Goal: Check status: Check status

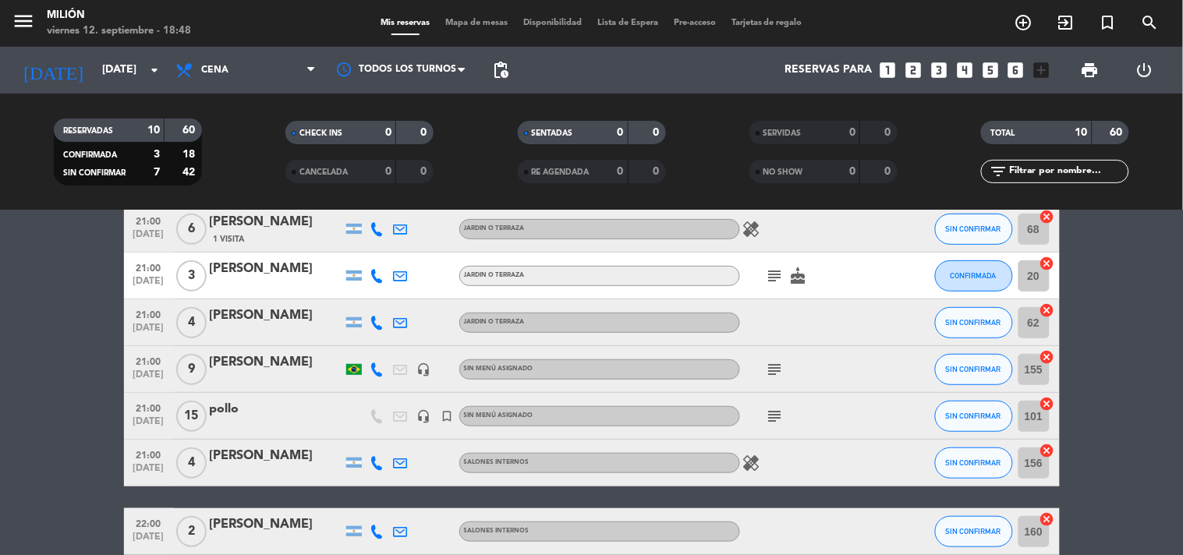
scroll to position [165, 0]
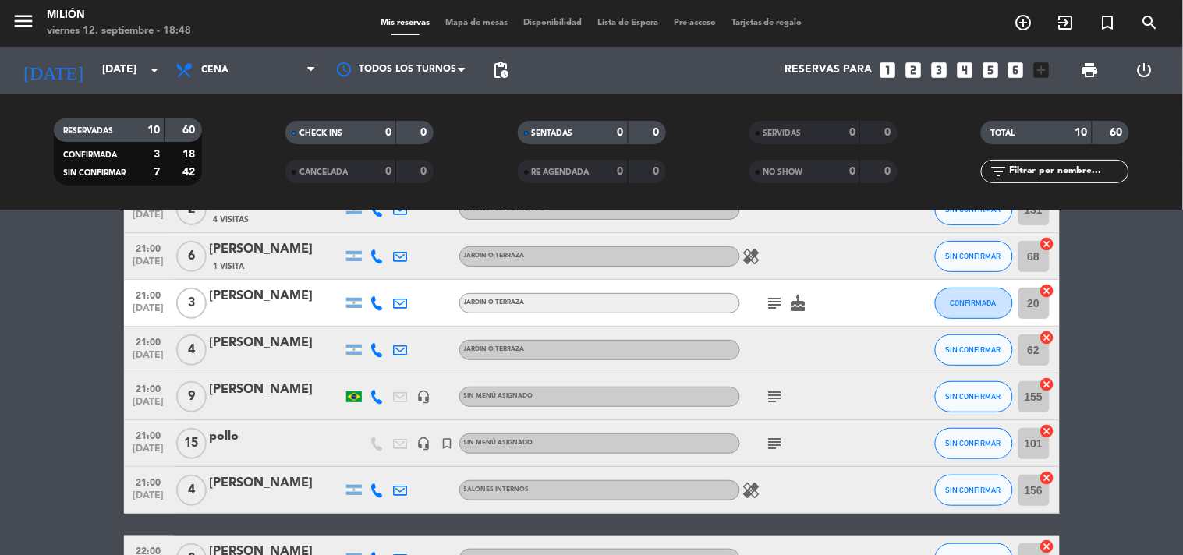
click at [774, 305] on icon "subject" at bounding box center [775, 303] width 19 height 19
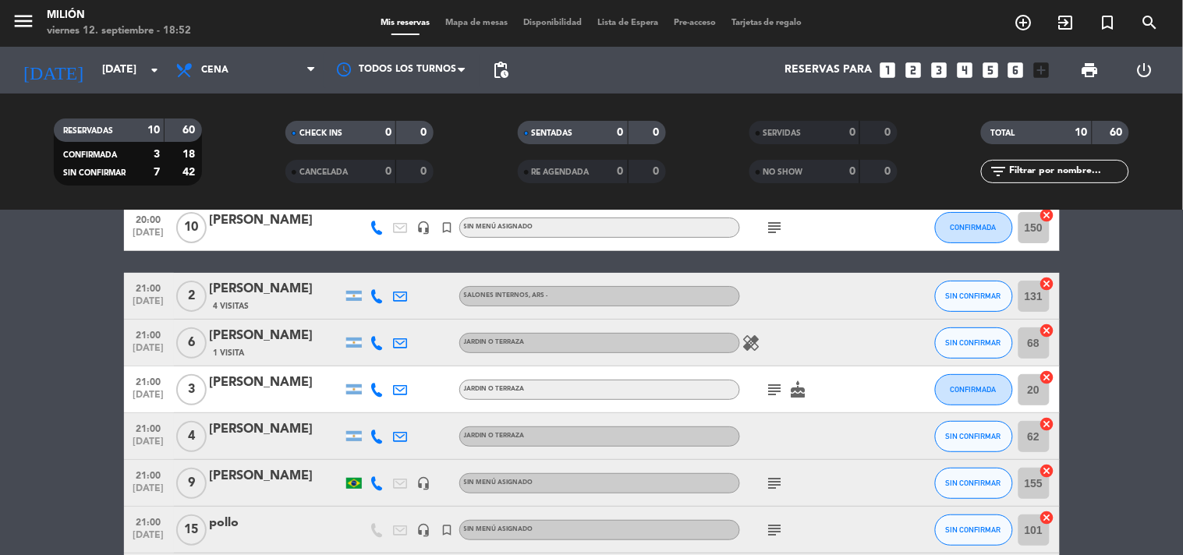
click at [31, 345] on bookings-row "20:00 [DATE] [PERSON_NAME] headset_mic turned_in_not Sin menú asignado subject …" at bounding box center [591, 470] width 1183 height 533
click at [67, 313] on bookings-row "20:00 [DATE] [PERSON_NAME] headset_mic turned_in_not Sin menú asignado subject …" at bounding box center [591, 470] width 1183 height 533
drag, startPoint x: 27, startPoint y: 487, endPoint x: 95, endPoint y: 520, distance: 75.7
click at [95, 520] on bookings-row "20:00 [DATE] [PERSON_NAME] headset_mic turned_in_not Sin menú asignado subject …" at bounding box center [591, 470] width 1183 height 533
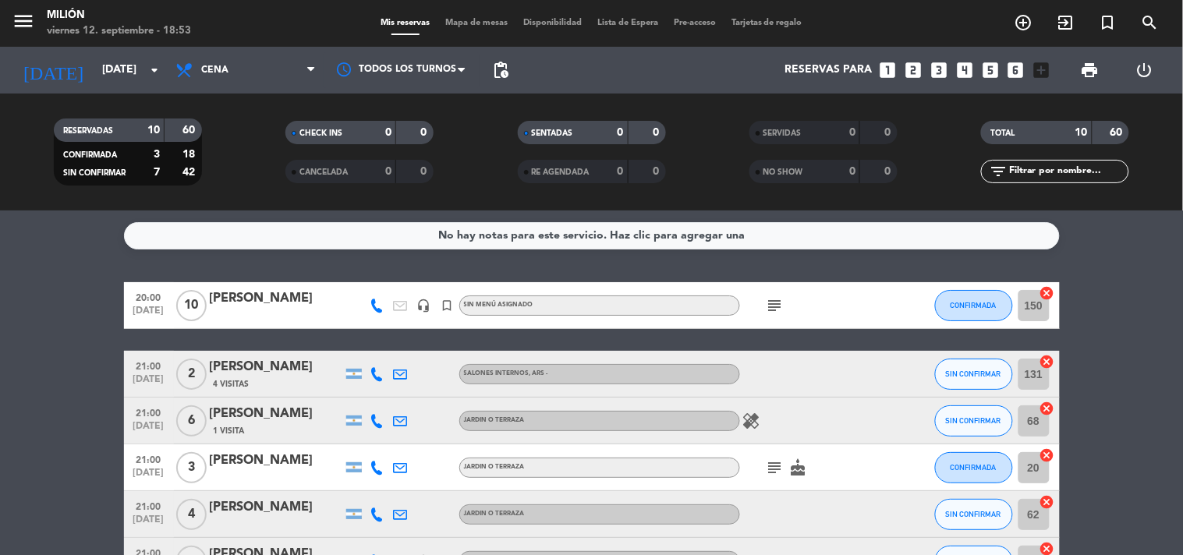
click at [65, 372] on bookings-row "20:00 [DATE] [PERSON_NAME] headset_mic turned_in_not Sin menú asignado subject …" at bounding box center [591, 548] width 1183 height 533
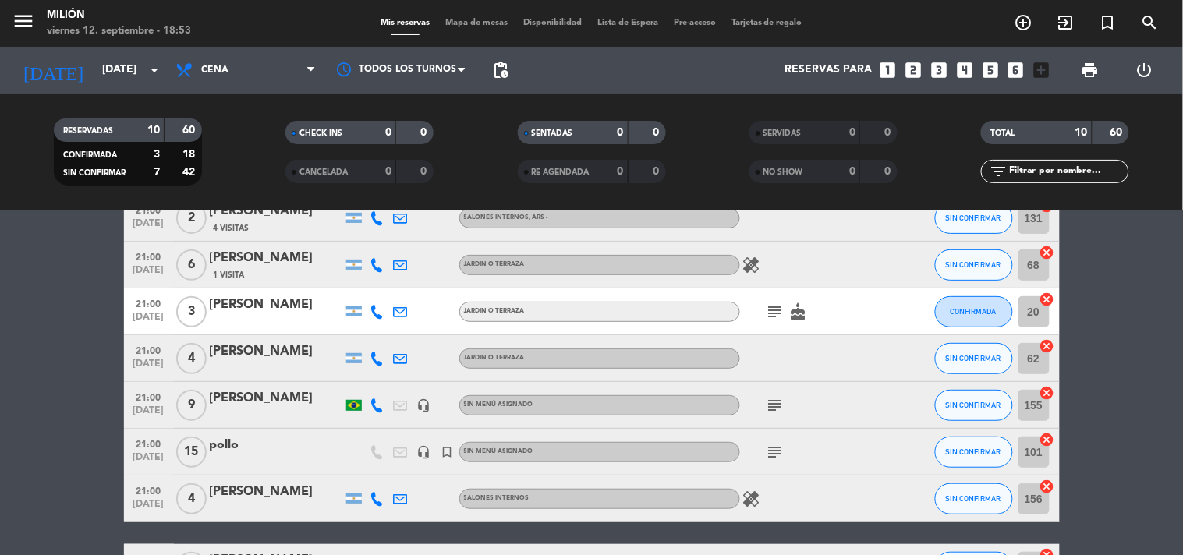
scroll to position [260, 0]
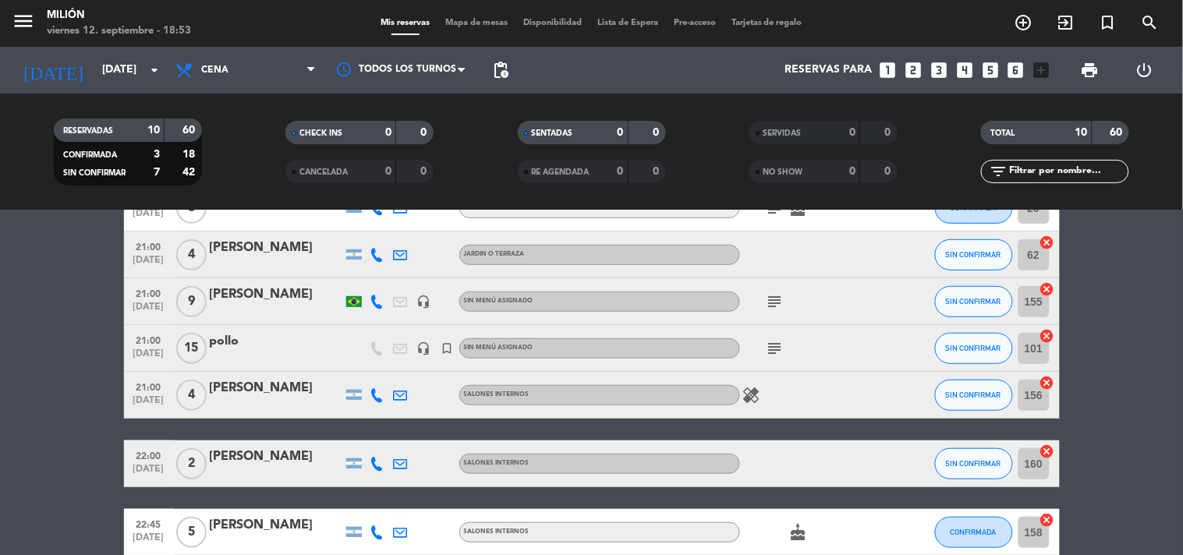
click at [196, 297] on span "9" at bounding box center [191, 301] width 30 height 31
click at [776, 299] on icon "subject" at bounding box center [775, 301] width 19 height 19
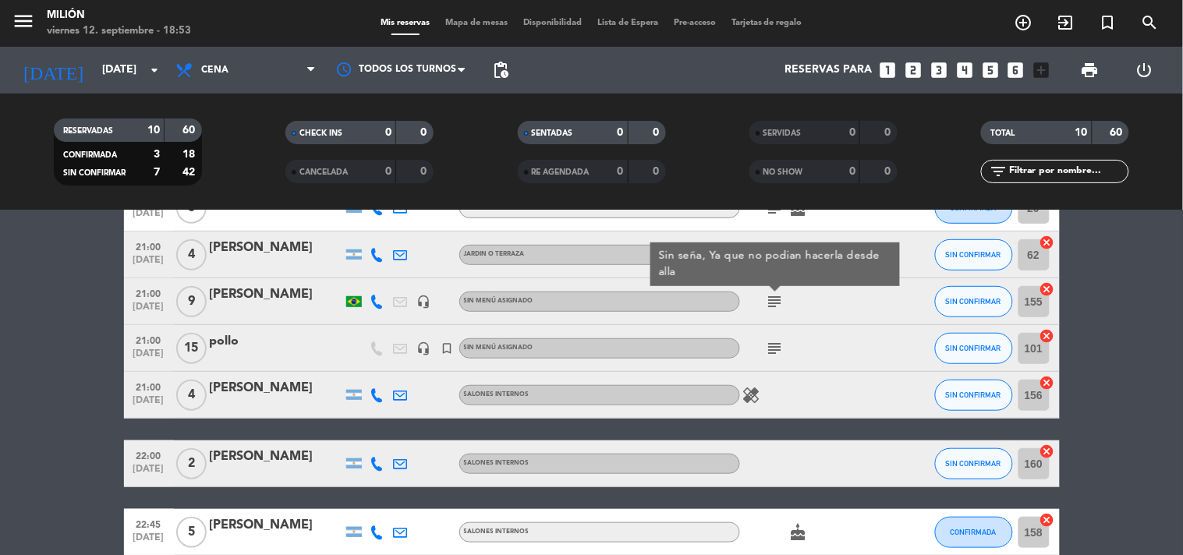
click at [776, 299] on icon "subject" at bounding box center [775, 301] width 19 height 19
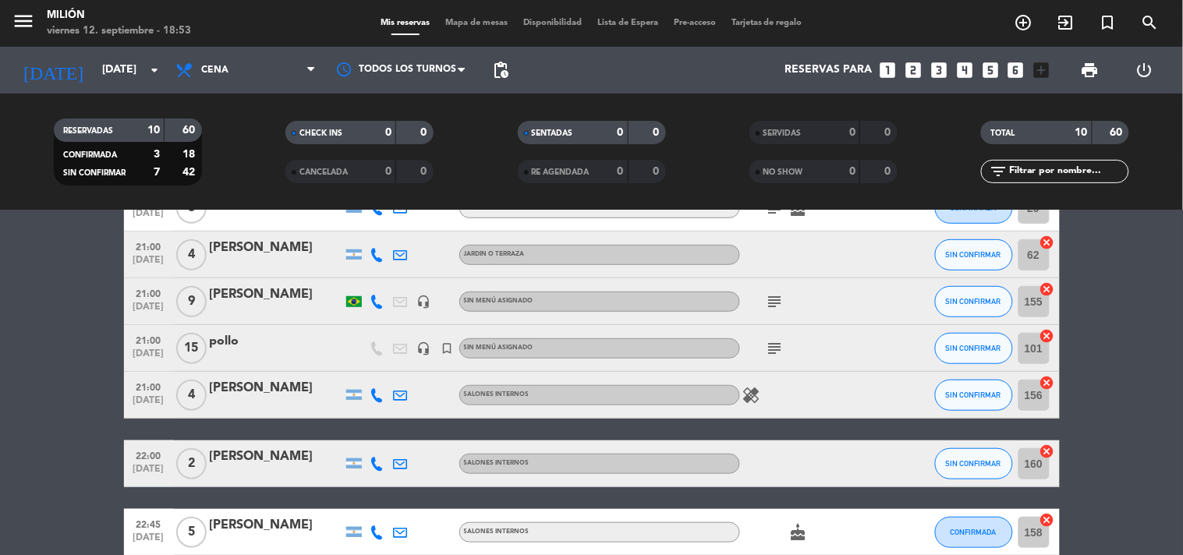
click at [50, 370] on bookings-row "20:00 [DATE] [PERSON_NAME] headset_mic turned_in_not Sin menú asignado subject …" at bounding box center [591, 289] width 1183 height 533
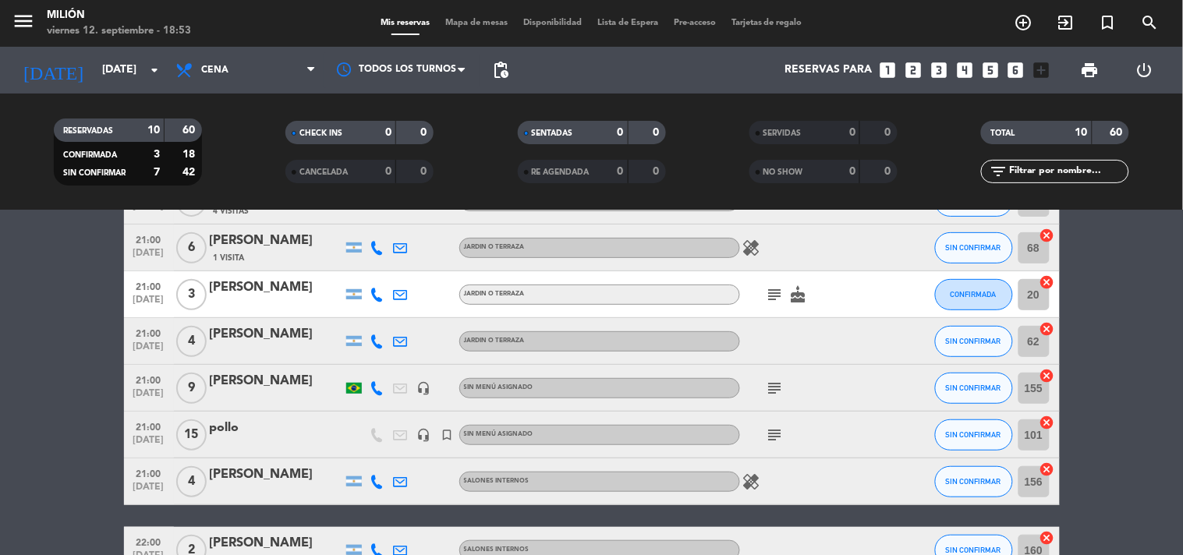
scroll to position [338, 0]
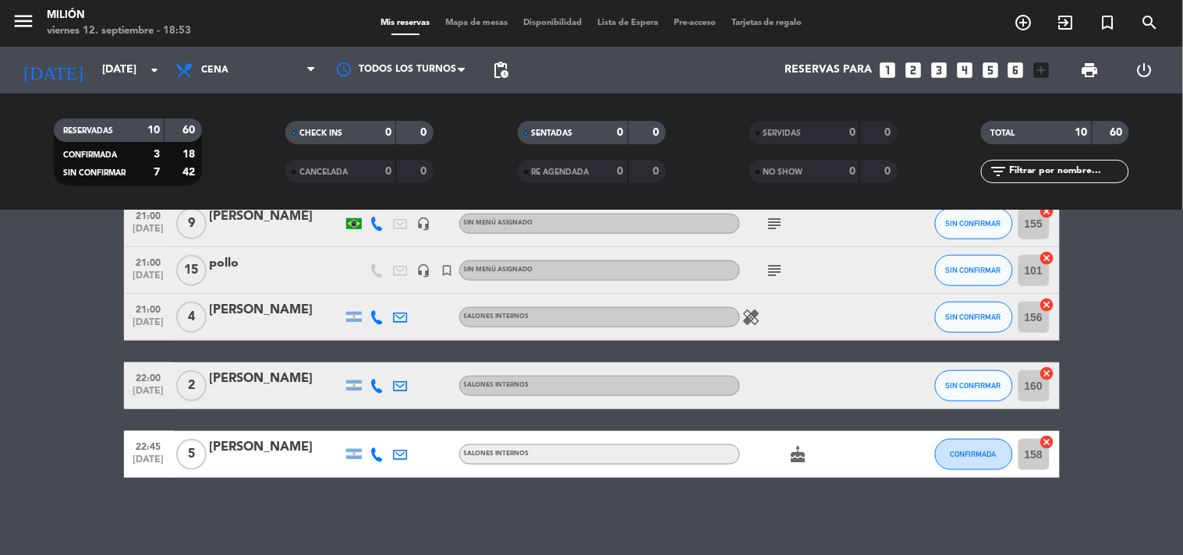
click at [795, 455] on icon "cake" at bounding box center [798, 454] width 19 height 19
click at [107, 384] on bookings-row "20:00 [DATE] [PERSON_NAME] headset_mic turned_in_not Sin menú asignado subject …" at bounding box center [591, 211] width 1183 height 533
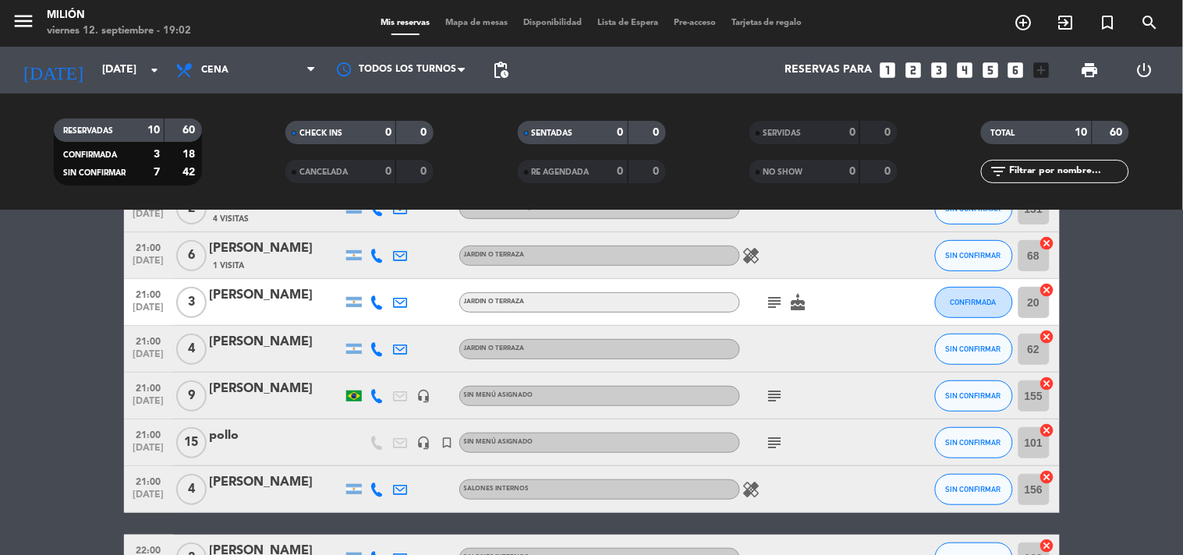
scroll to position [165, 0]
click at [784, 303] on span "subject" at bounding box center [774, 303] width 23 height 19
click at [777, 303] on icon "subject" at bounding box center [775, 303] width 19 height 19
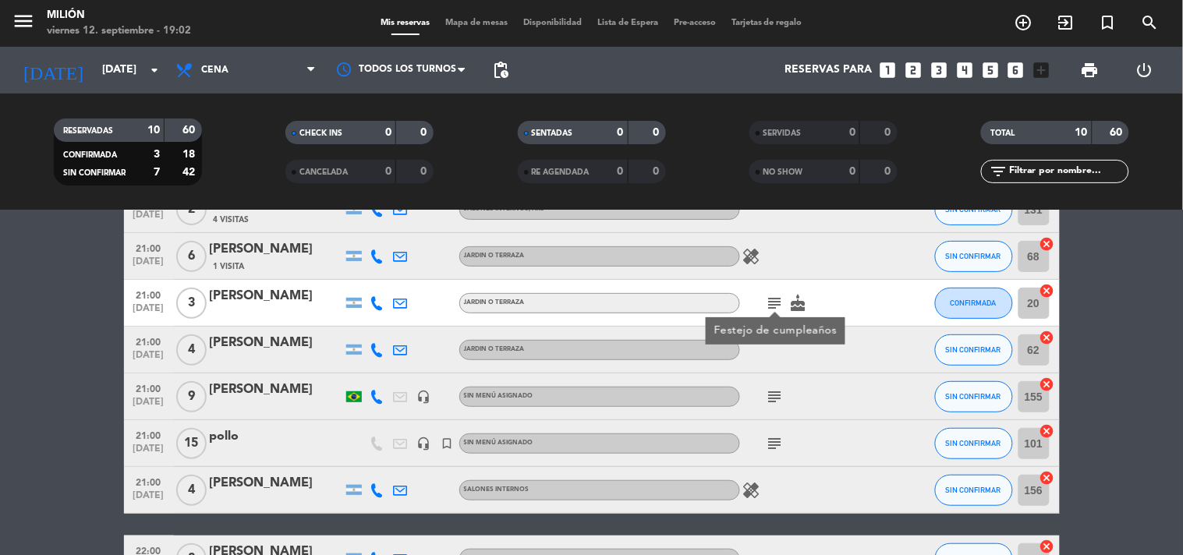
click at [777, 303] on icon "subject" at bounding box center [775, 303] width 19 height 19
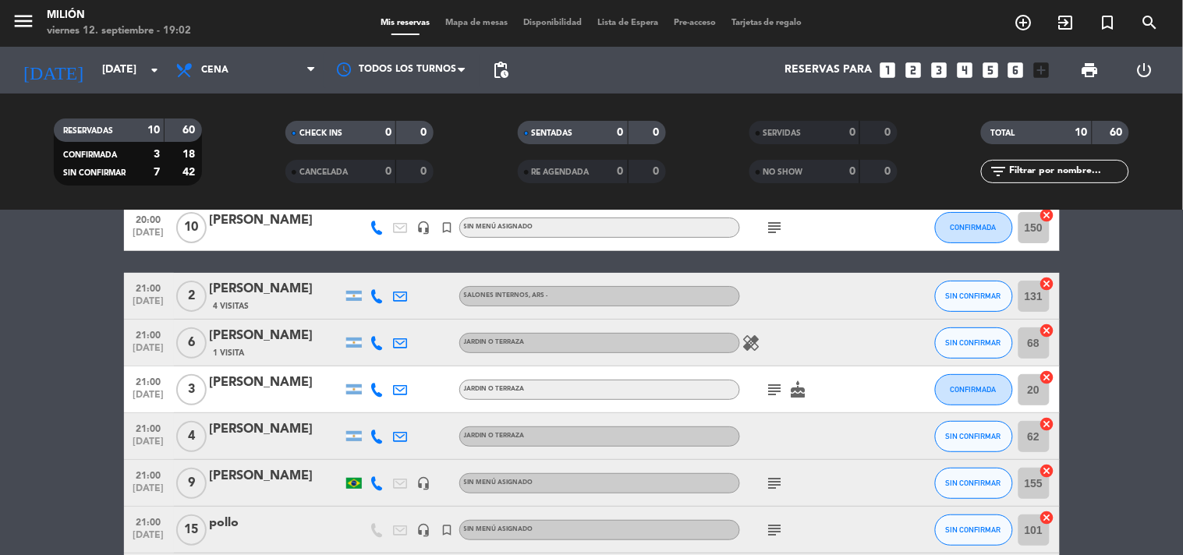
scroll to position [0, 0]
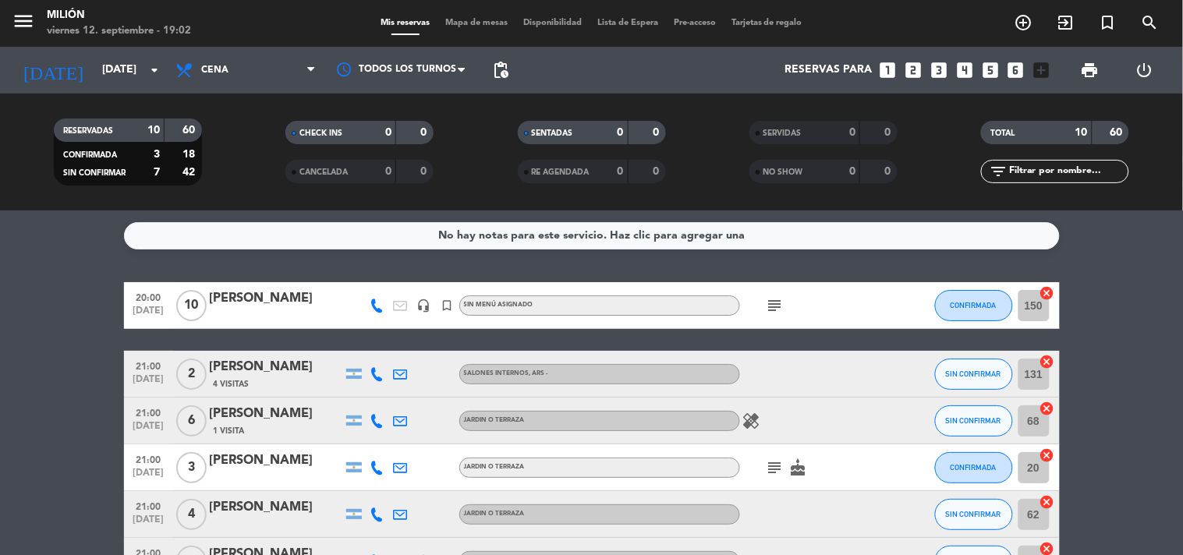
click at [193, 305] on span "10" at bounding box center [191, 305] width 30 height 31
click at [285, 72] on span "Cena" at bounding box center [246, 70] width 156 height 34
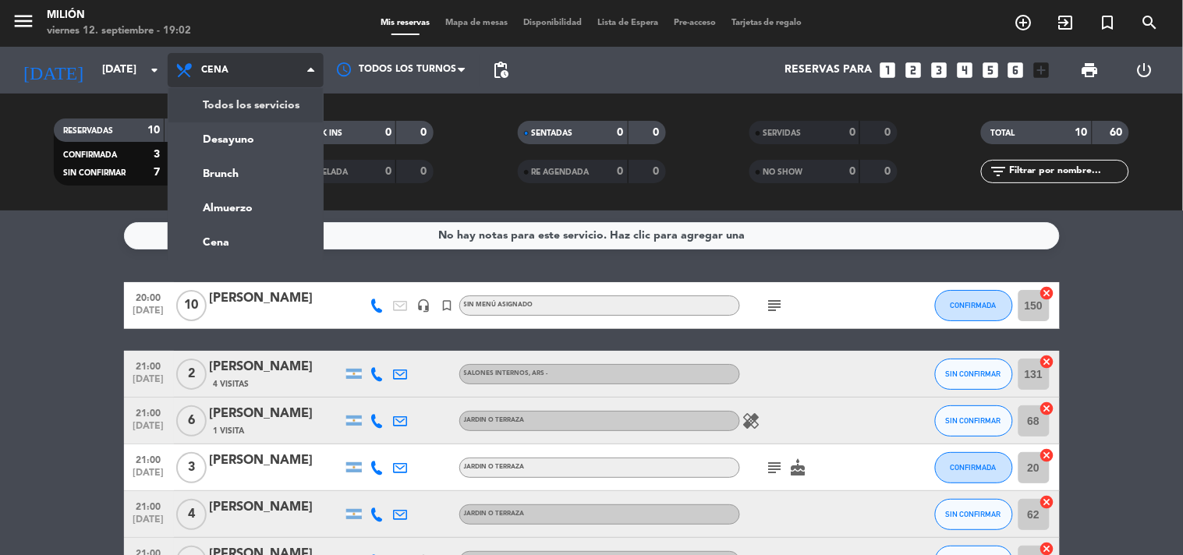
click at [266, 105] on div "menu Milión [DATE] 12. septiembre - 19:02 Mis reservas Mapa de mesas Disponibil…" at bounding box center [591, 105] width 1183 height 211
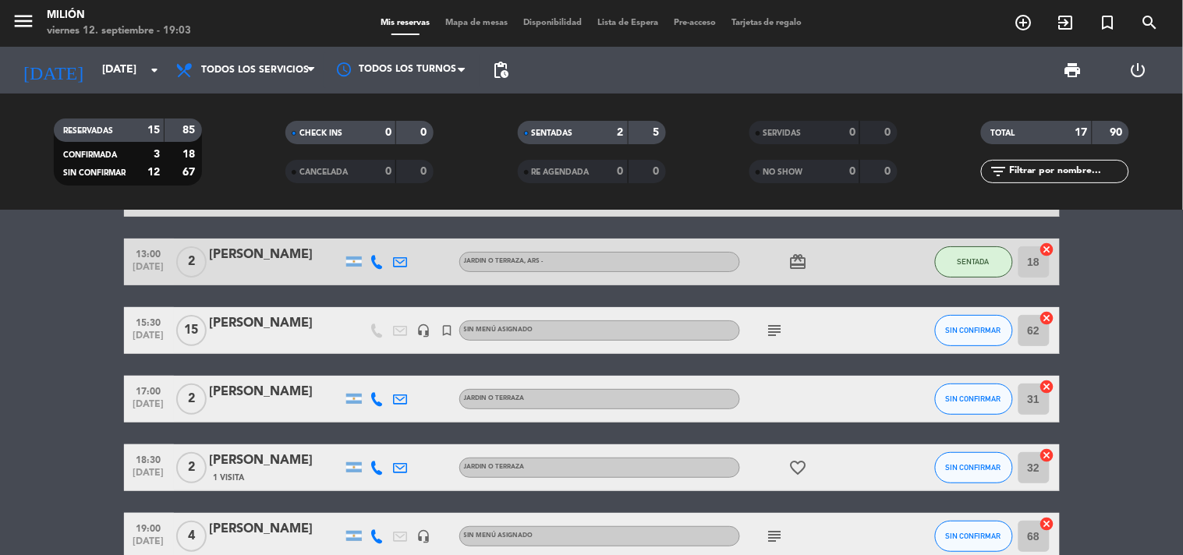
scroll to position [173, 0]
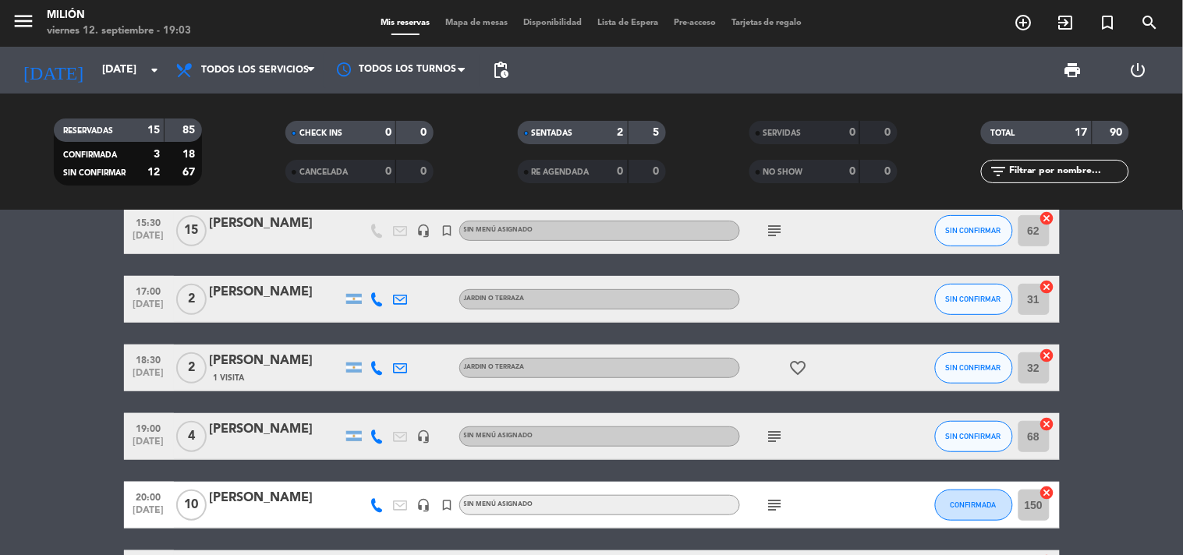
click at [191, 435] on span "4" at bounding box center [191, 436] width 30 height 31
click at [778, 435] on icon "subject" at bounding box center [775, 436] width 19 height 19
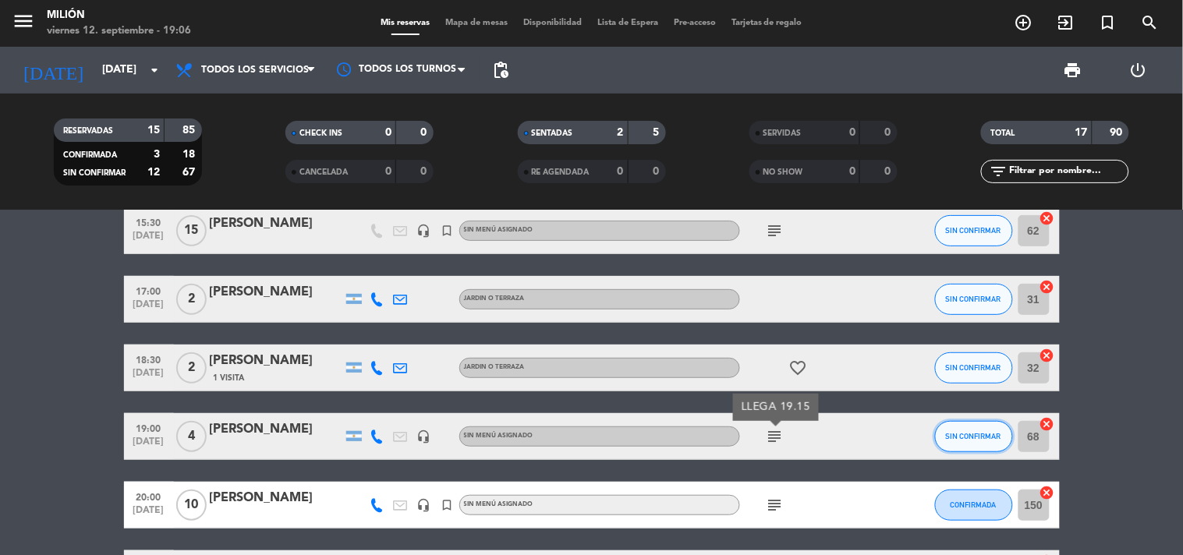
click at [961, 443] on button "SIN CONFIRMAR" at bounding box center [974, 436] width 78 height 31
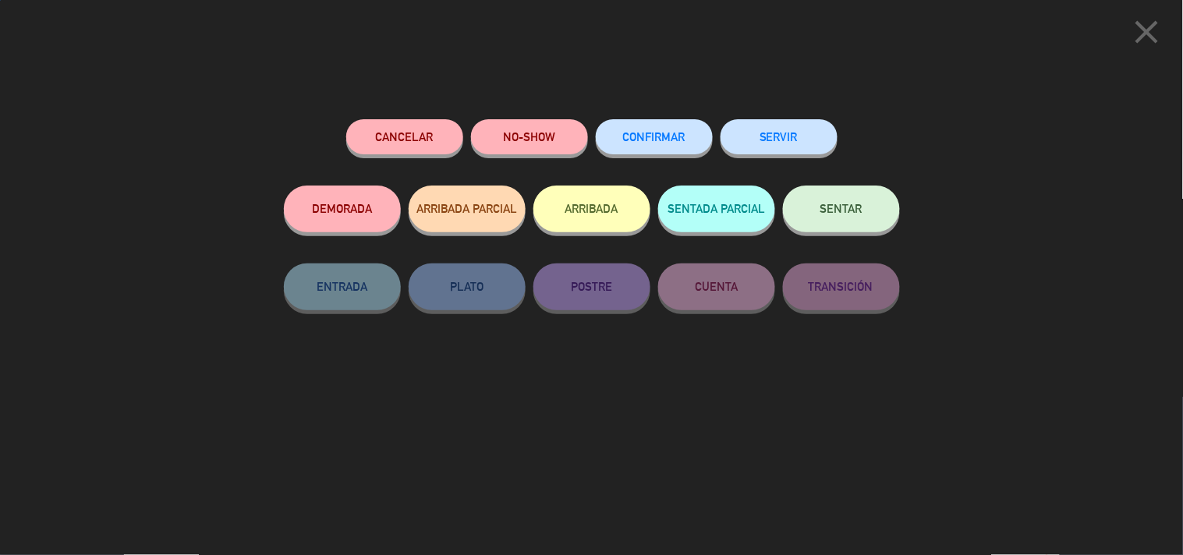
click at [832, 214] on span "SENTAR" at bounding box center [841, 208] width 42 height 13
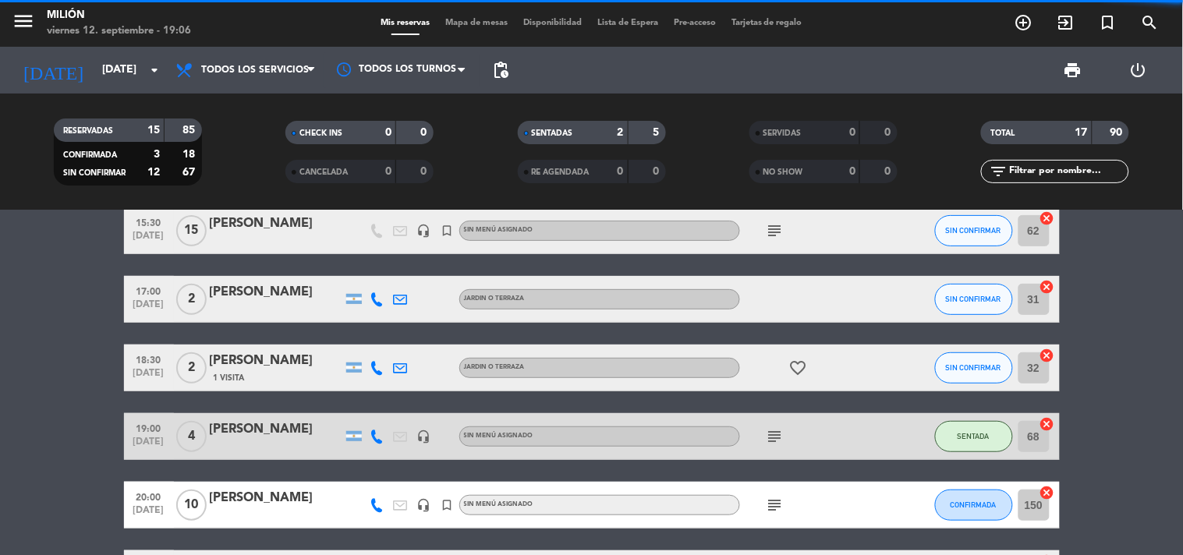
click at [193, 434] on span "4" at bounding box center [191, 436] width 30 height 31
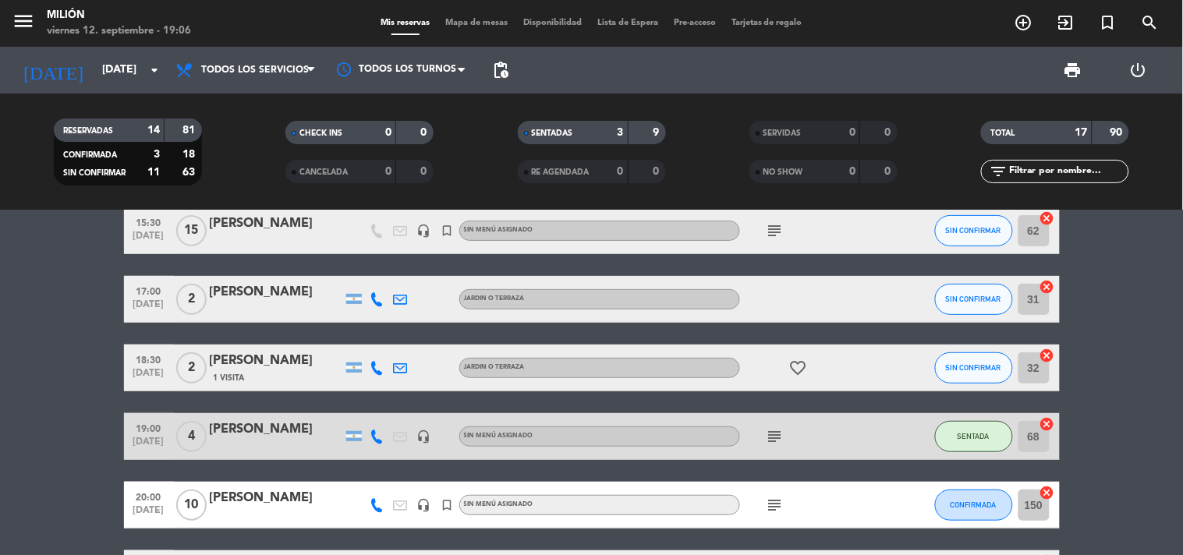
click at [189, 427] on span "4" at bounding box center [191, 436] width 30 height 31
click at [191, 433] on span "4" at bounding box center [191, 436] width 30 height 31
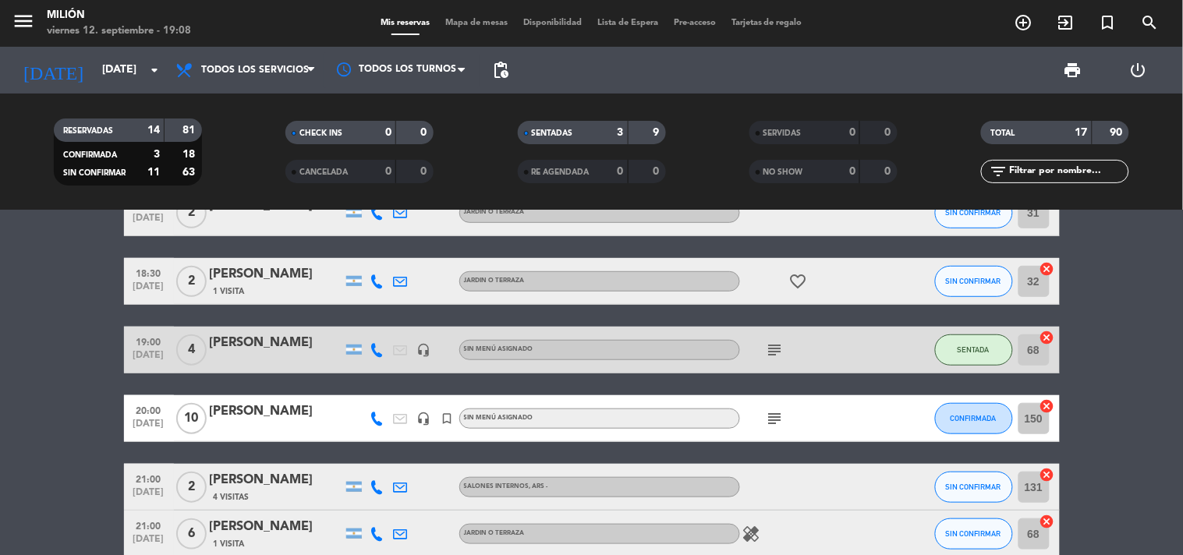
click at [192, 344] on span "4" at bounding box center [191, 350] width 30 height 31
click at [58, 313] on bookings-row "12:30 [DATE] 3 [PERSON_NAME] JARDIN o TERRAZA , ARS - SENTADA 20 cancel 13:00 […" at bounding box center [591, 491] width 1183 height 1014
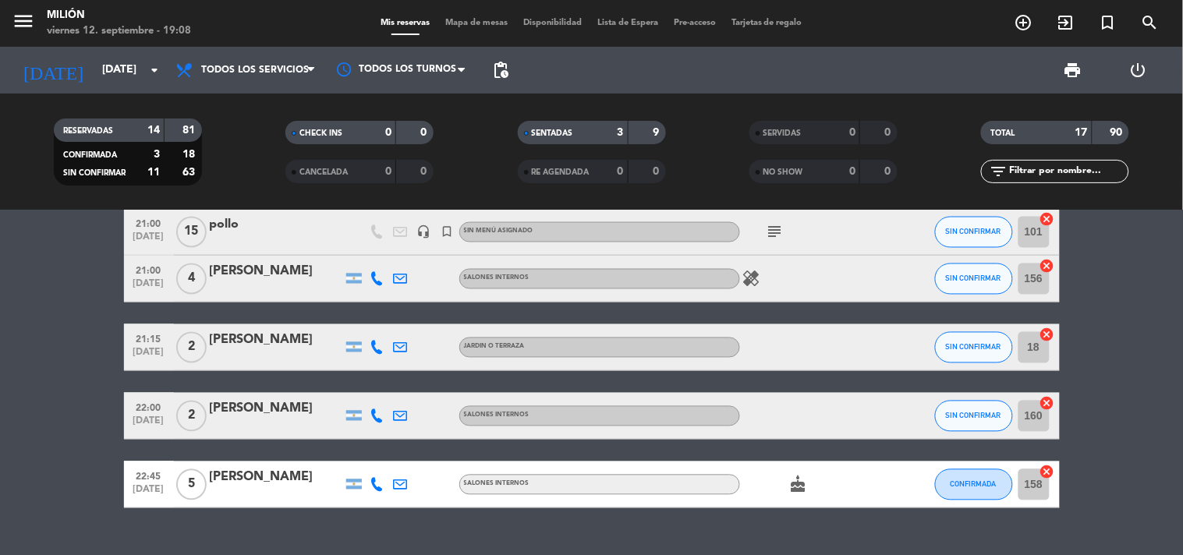
scroll to position [780, 0]
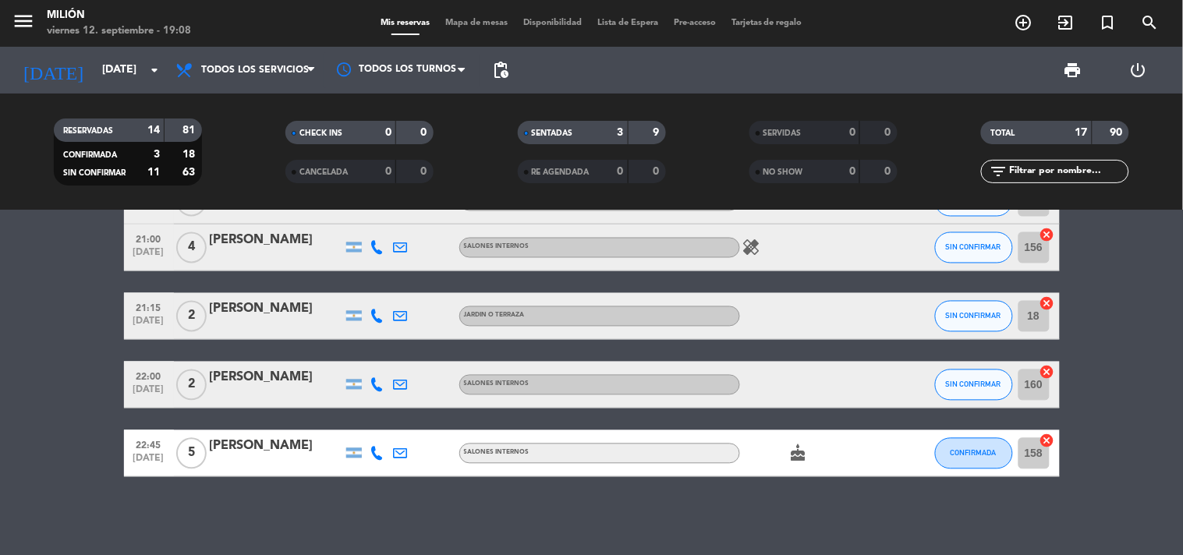
click at [199, 380] on span "2" at bounding box center [191, 385] width 30 height 31
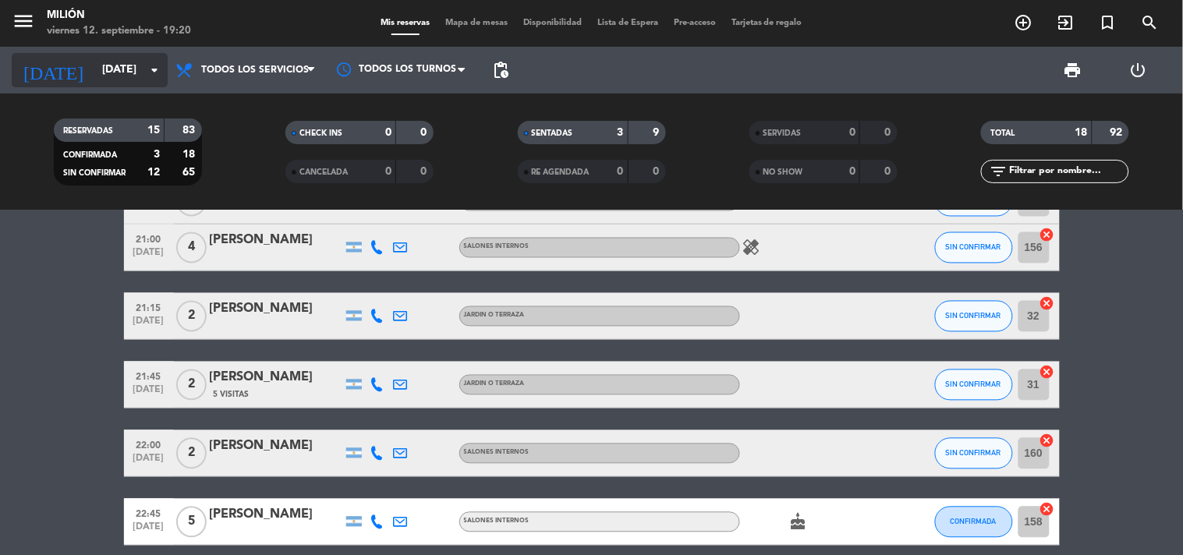
click at [143, 73] on input "[DATE]" at bounding box center [168, 70] width 148 height 28
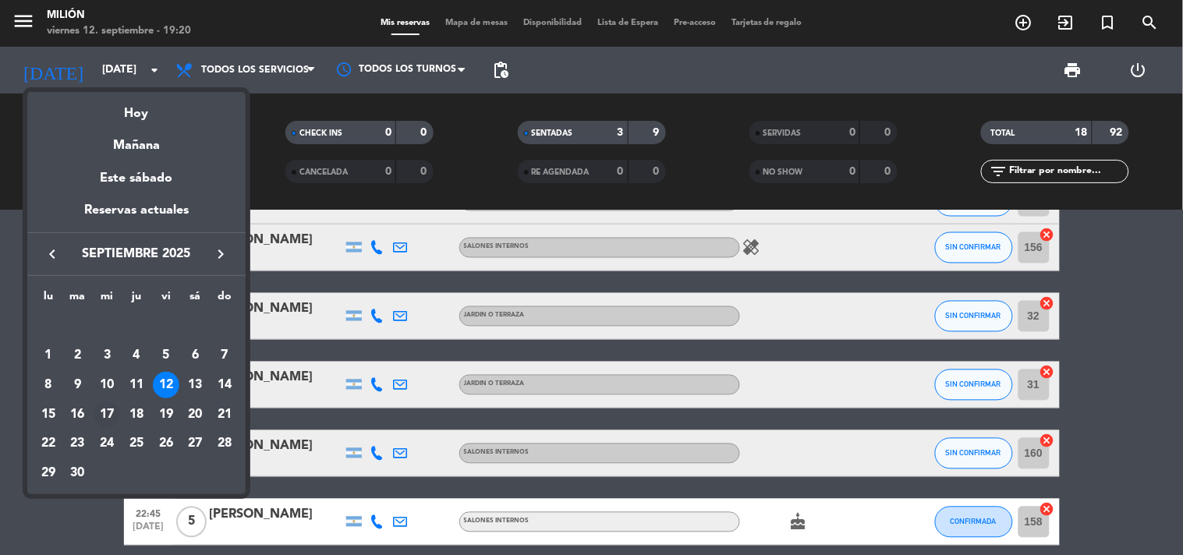
click at [103, 409] on div "17" at bounding box center [107, 415] width 27 height 27
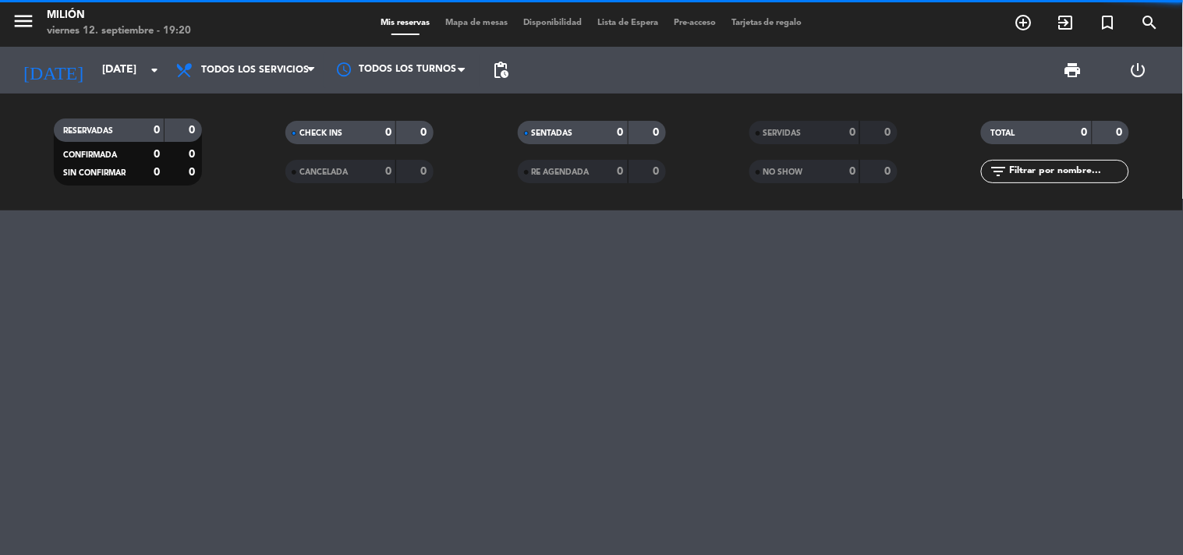
scroll to position [0, 0]
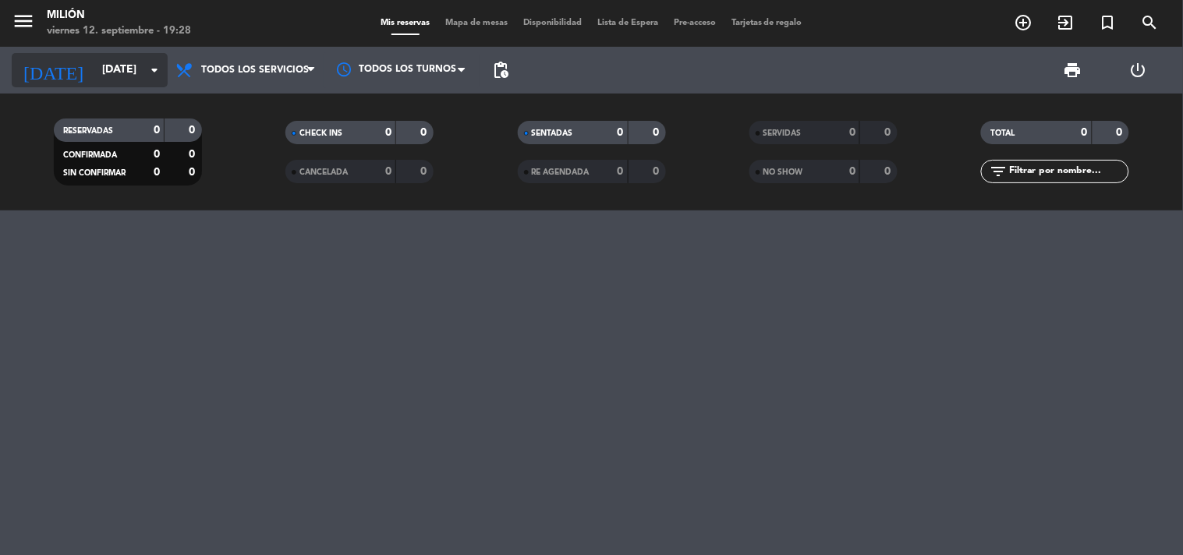
click at [121, 74] on input "[DATE]" at bounding box center [168, 70] width 148 height 28
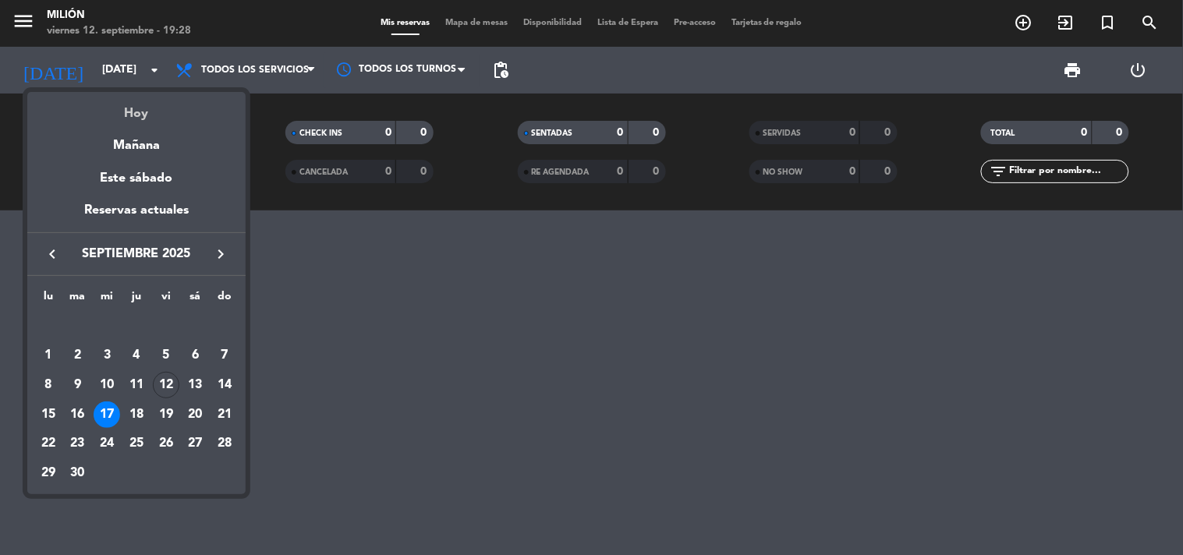
click at [136, 119] on div "Hoy" at bounding box center [136, 108] width 218 height 32
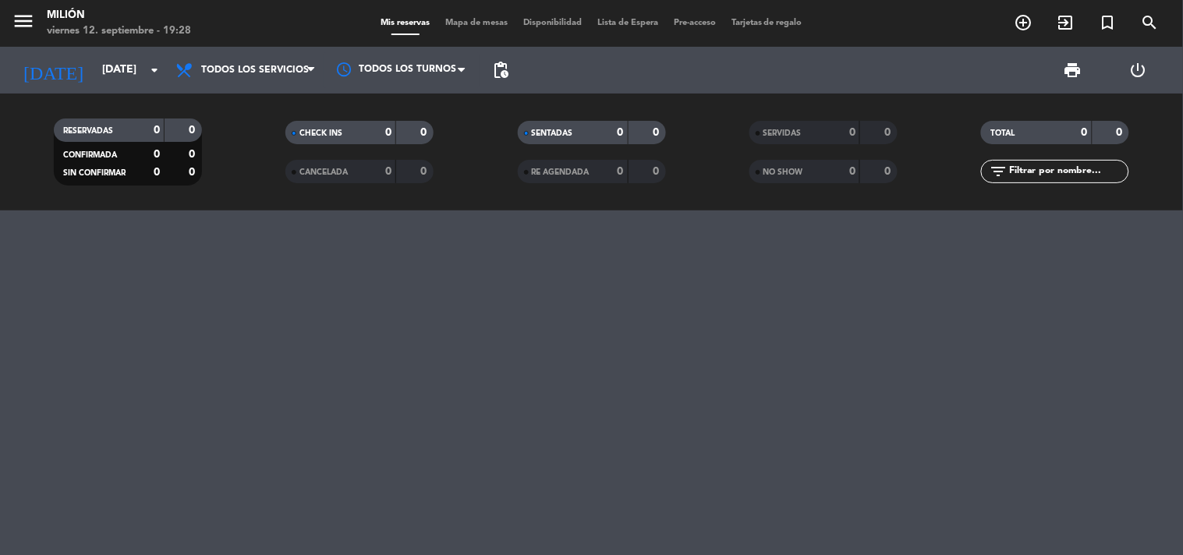
type input "[DATE]"
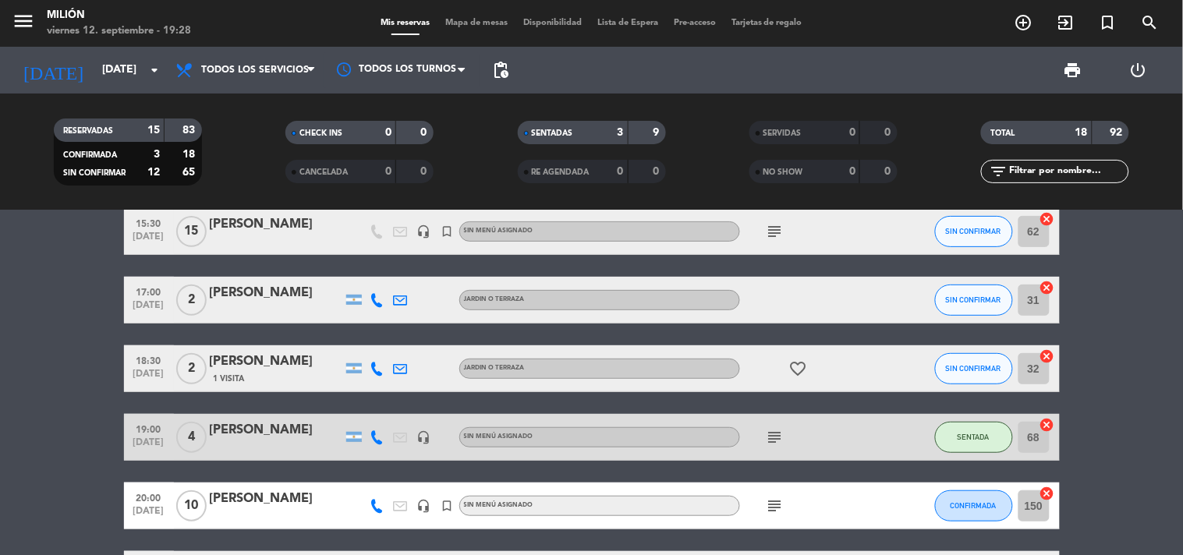
scroll to position [173, 0]
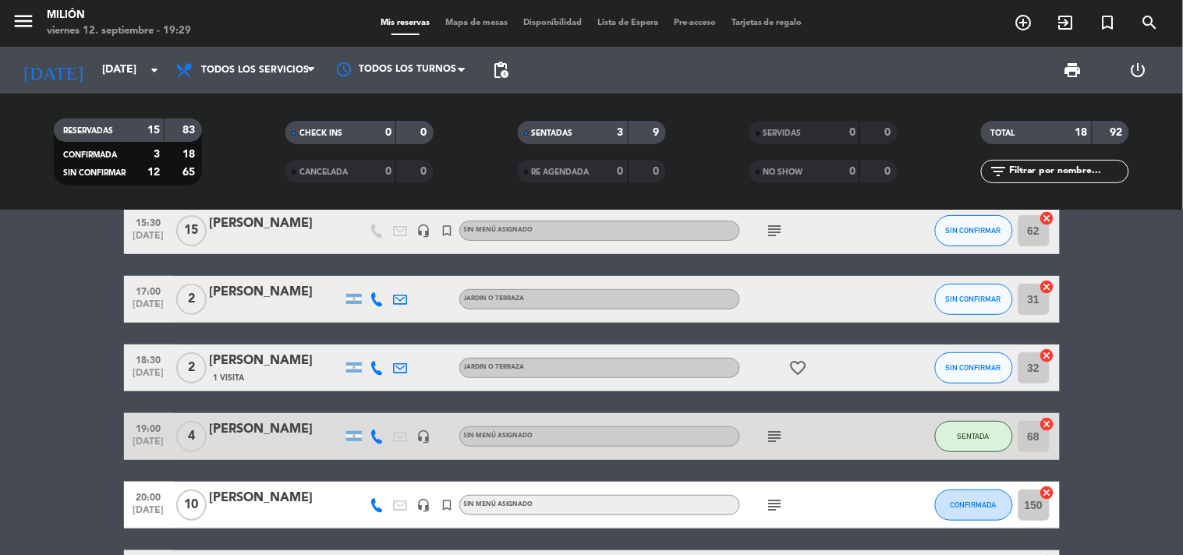
click at [774, 440] on icon "subject" at bounding box center [775, 436] width 19 height 19
click at [780, 504] on icon "subject" at bounding box center [775, 505] width 19 height 19
click at [970, 511] on button "CONFIRMADA" at bounding box center [974, 505] width 78 height 31
